Goal: Task Accomplishment & Management: Manage account settings

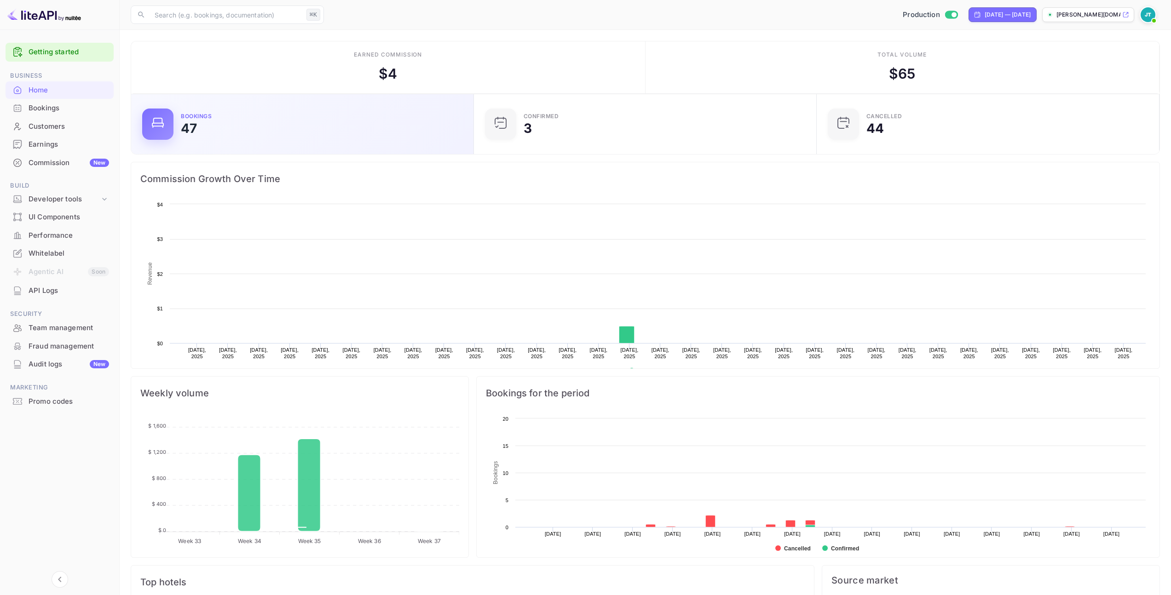
scroll to position [143, 330]
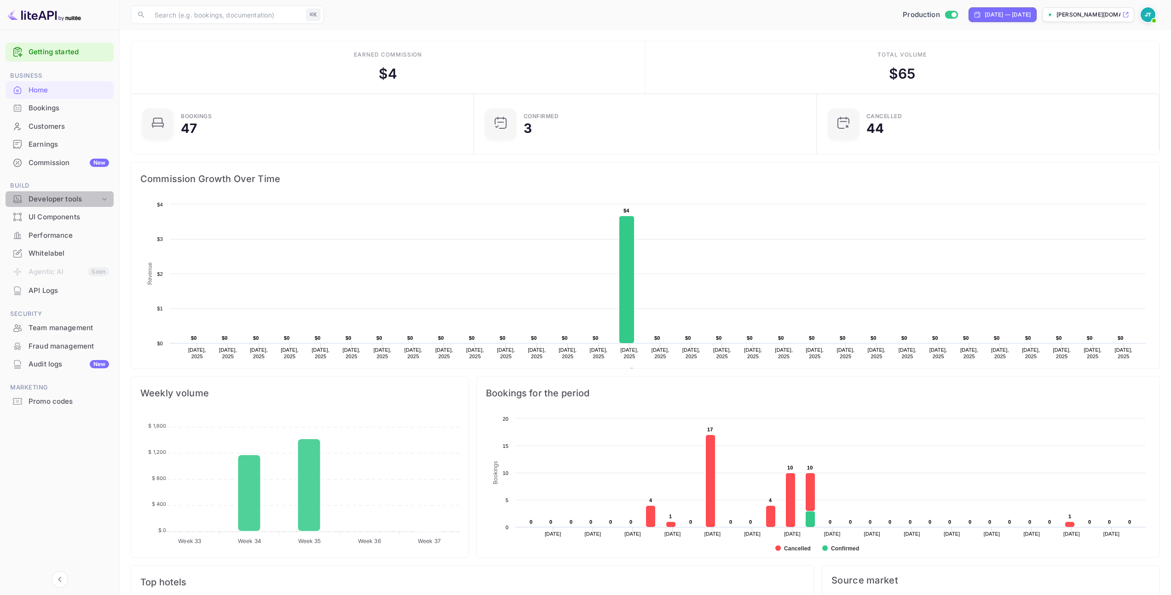
click at [82, 199] on div "Developer tools" at bounding box center [64, 199] width 71 height 11
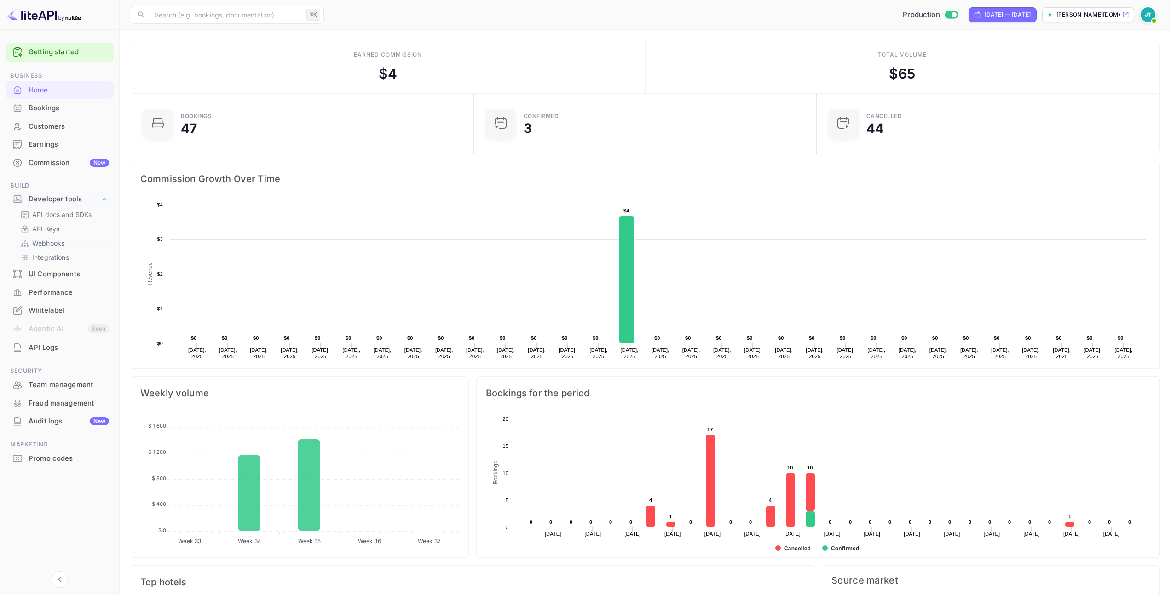
click at [49, 238] on p "Webhooks" at bounding box center [48, 243] width 32 height 10
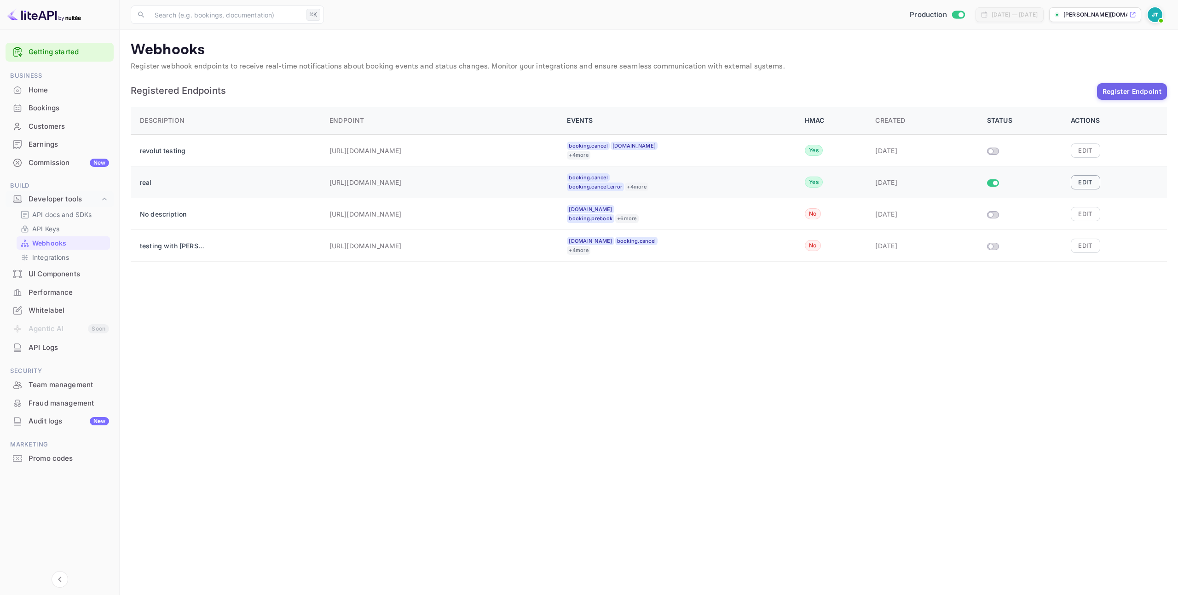
click at [1080, 183] on button "Edit" at bounding box center [1084, 182] width 29 height 14
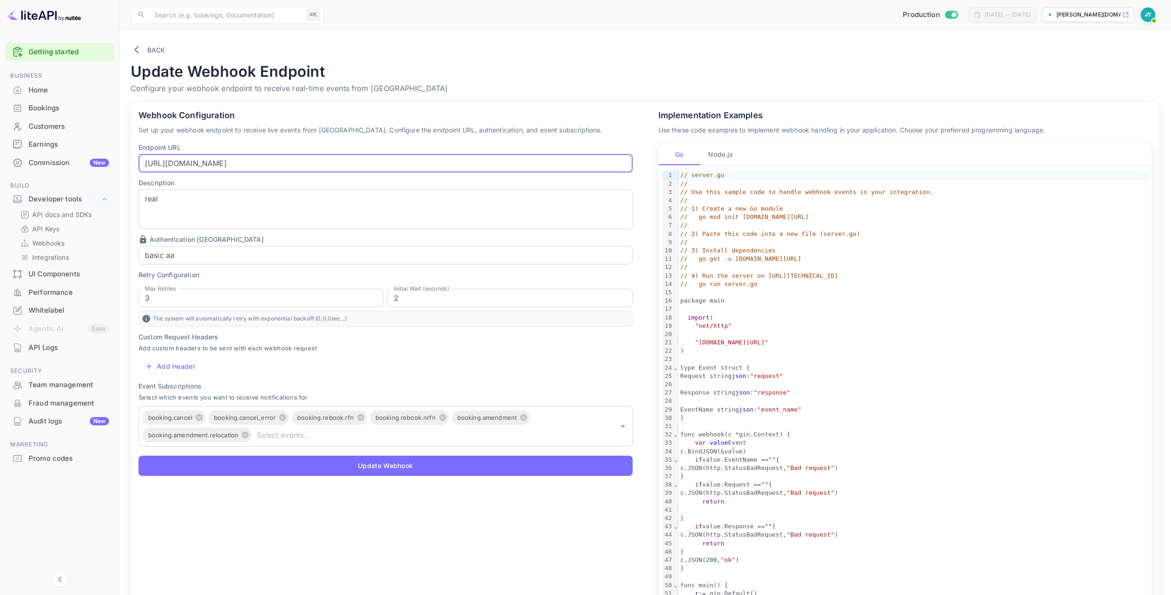
click at [328, 168] on input "[URL][DOMAIN_NAME]" at bounding box center [385, 163] width 494 height 18
paste input ".site/08e49ea5-0f98-43de-94cf-f2d1d8682d30"
type input "[URL][DOMAIN_NAME]"
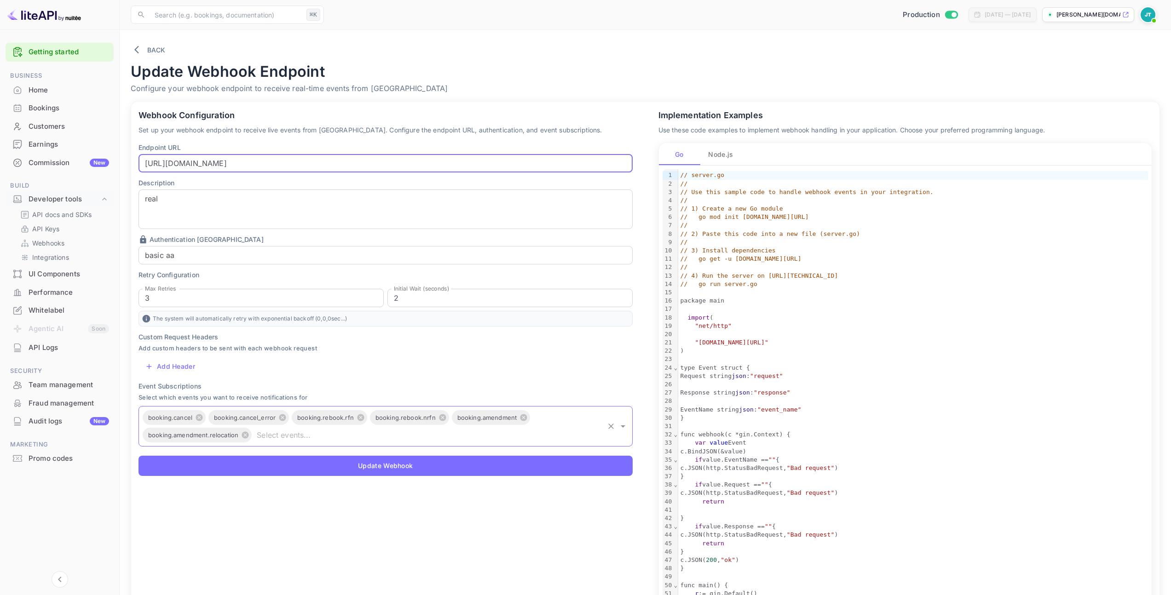
click at [282, 440] on input "text" at bounding box center [427, 435] width 349 height 13
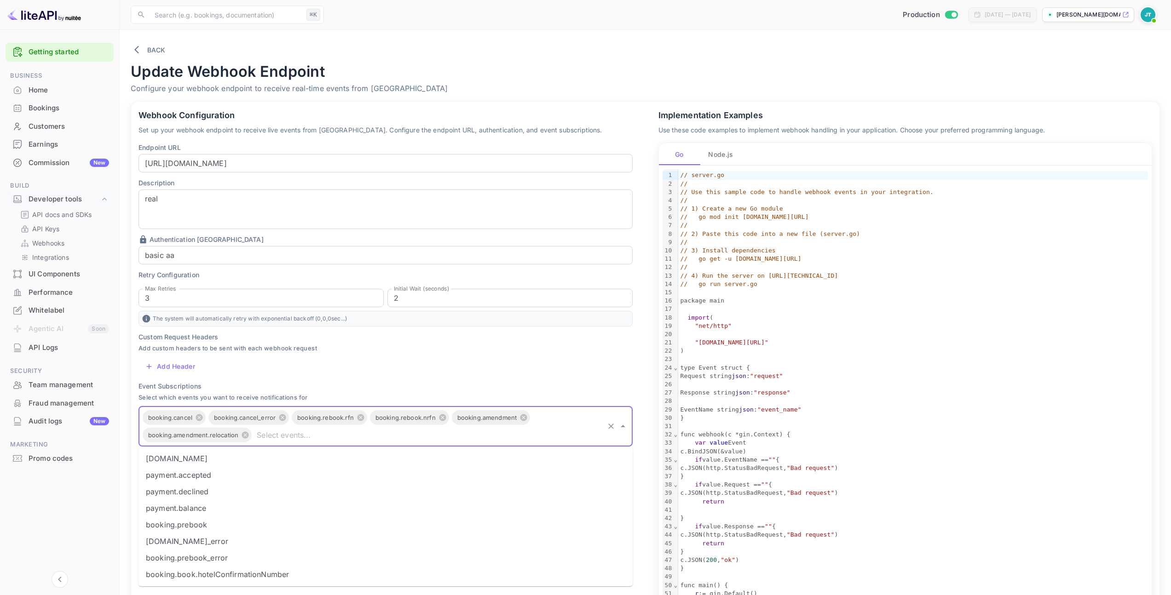
click at [228, 522] on li "booking.prebook" at bounding box center [385, 525] width 494 height 17
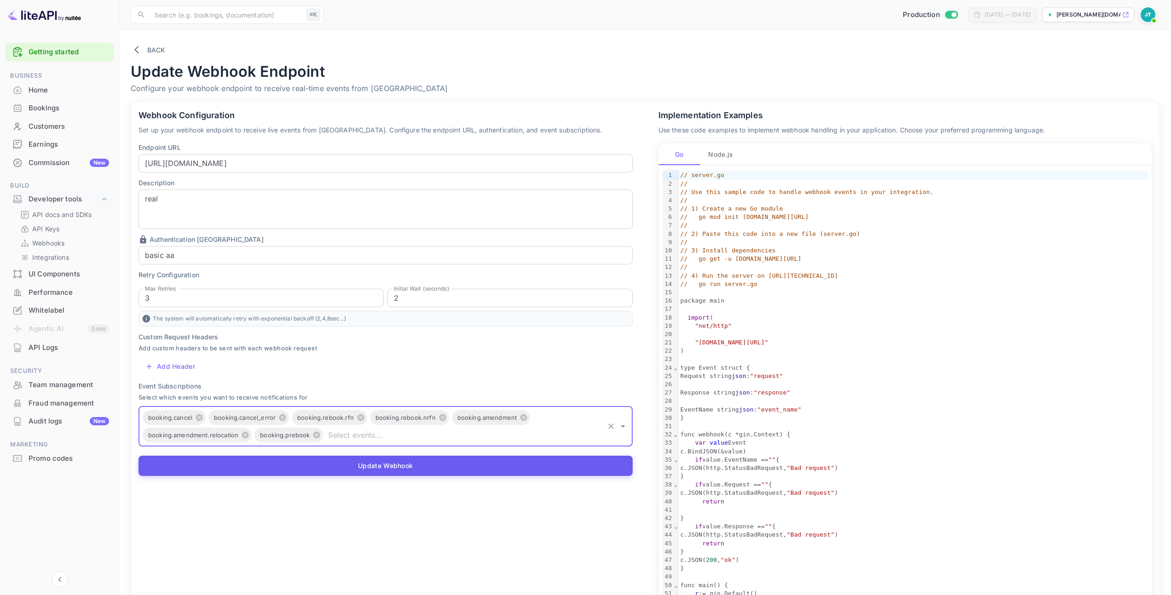
click at [295, 471] on button "Update Webhook" at bounding box center [385, 466] width 494 height 20
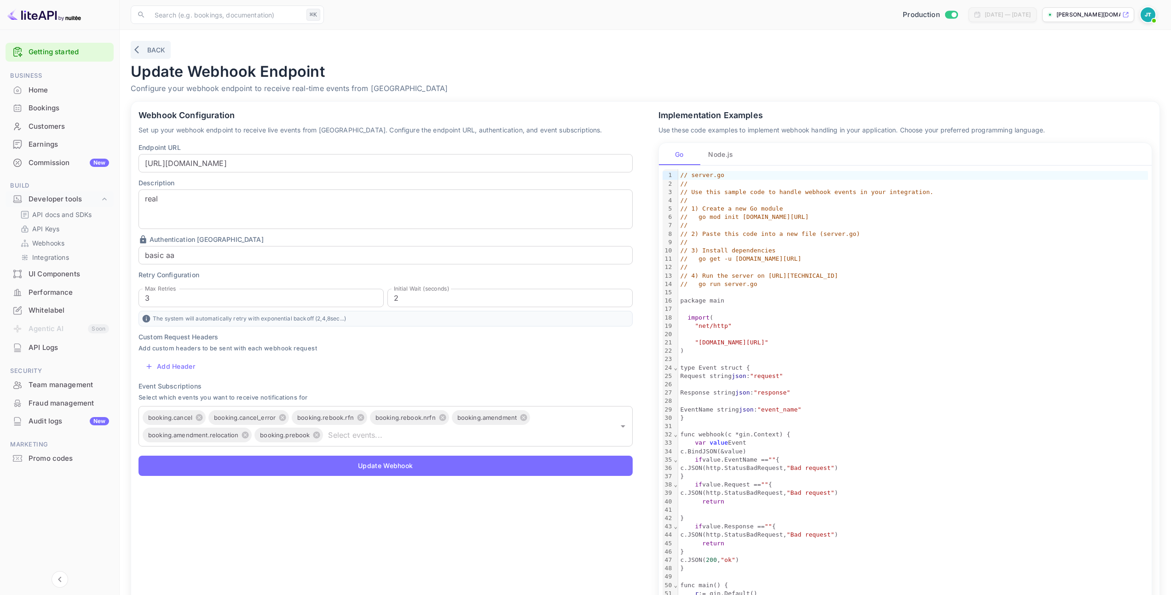
click at [153, 55] on button "Back" at bounding box center [151, 50] width 40 height 18
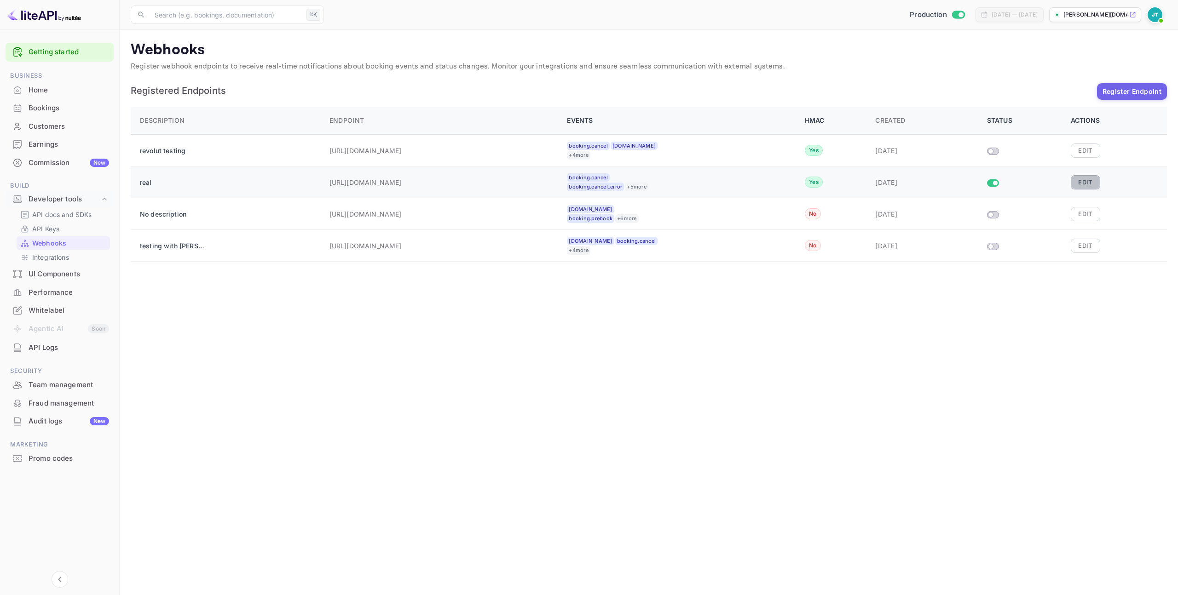
click at [1086, 177] on button "Edit" at bounding box center [1084, 182] width 29 height 14
click at [993, 185] on input "Size switch demo" at bounding box center [995, 183] width 17 height 6
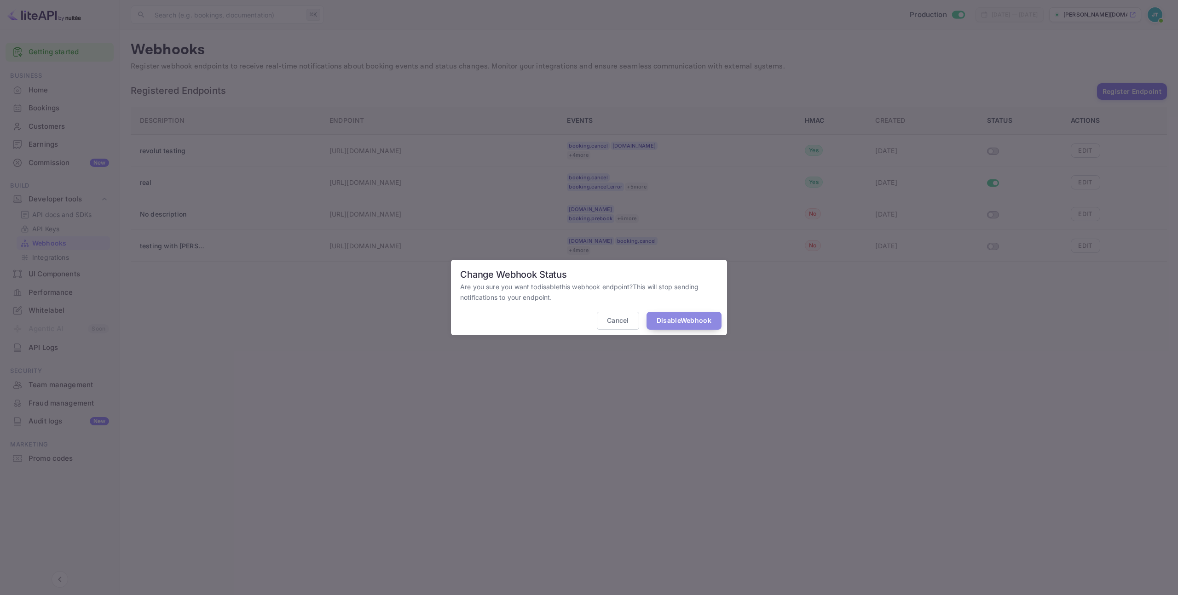
click at [694, 325] on button "Disable Webhook" at bounding box center [683, 321] width 75 height 18
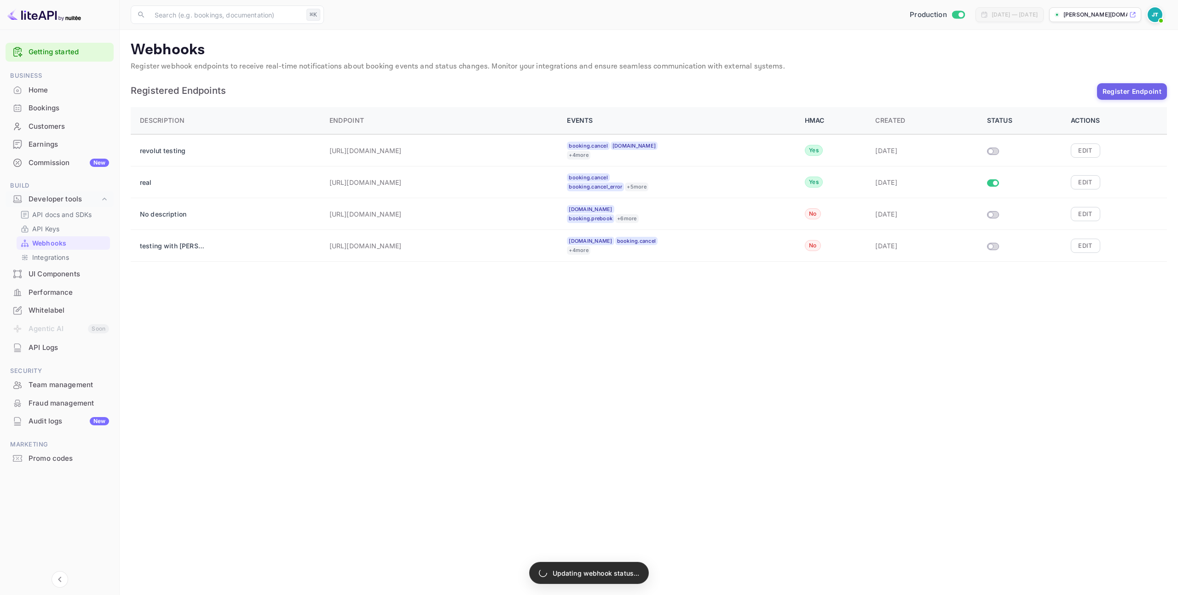
checkbox input "false"
